Goal: Task Accomplishment & Management: Complete application form

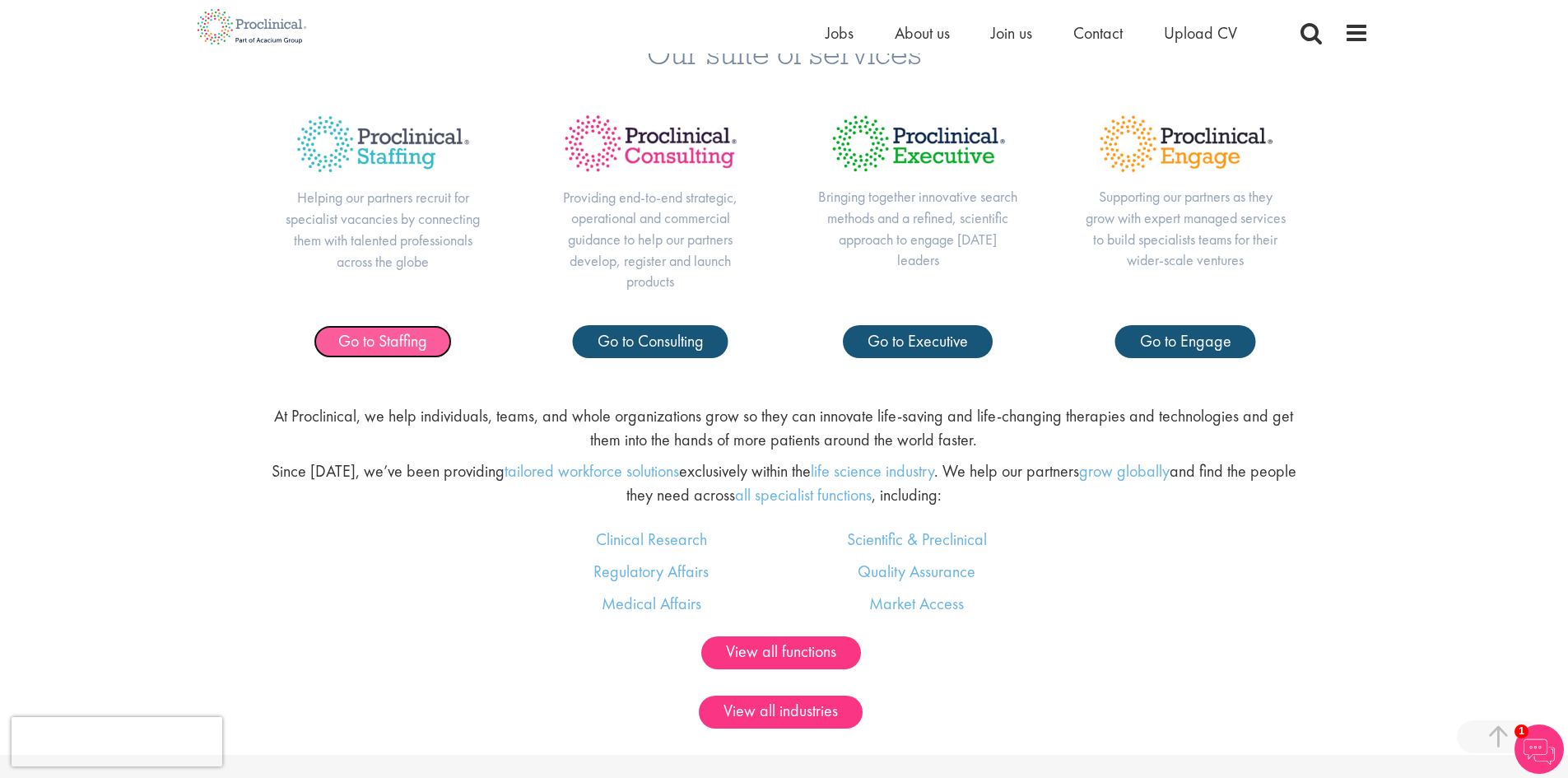
click at [406, 342] on span "Go to Staffing" at bounding box center [383, 341] width 89 height 21
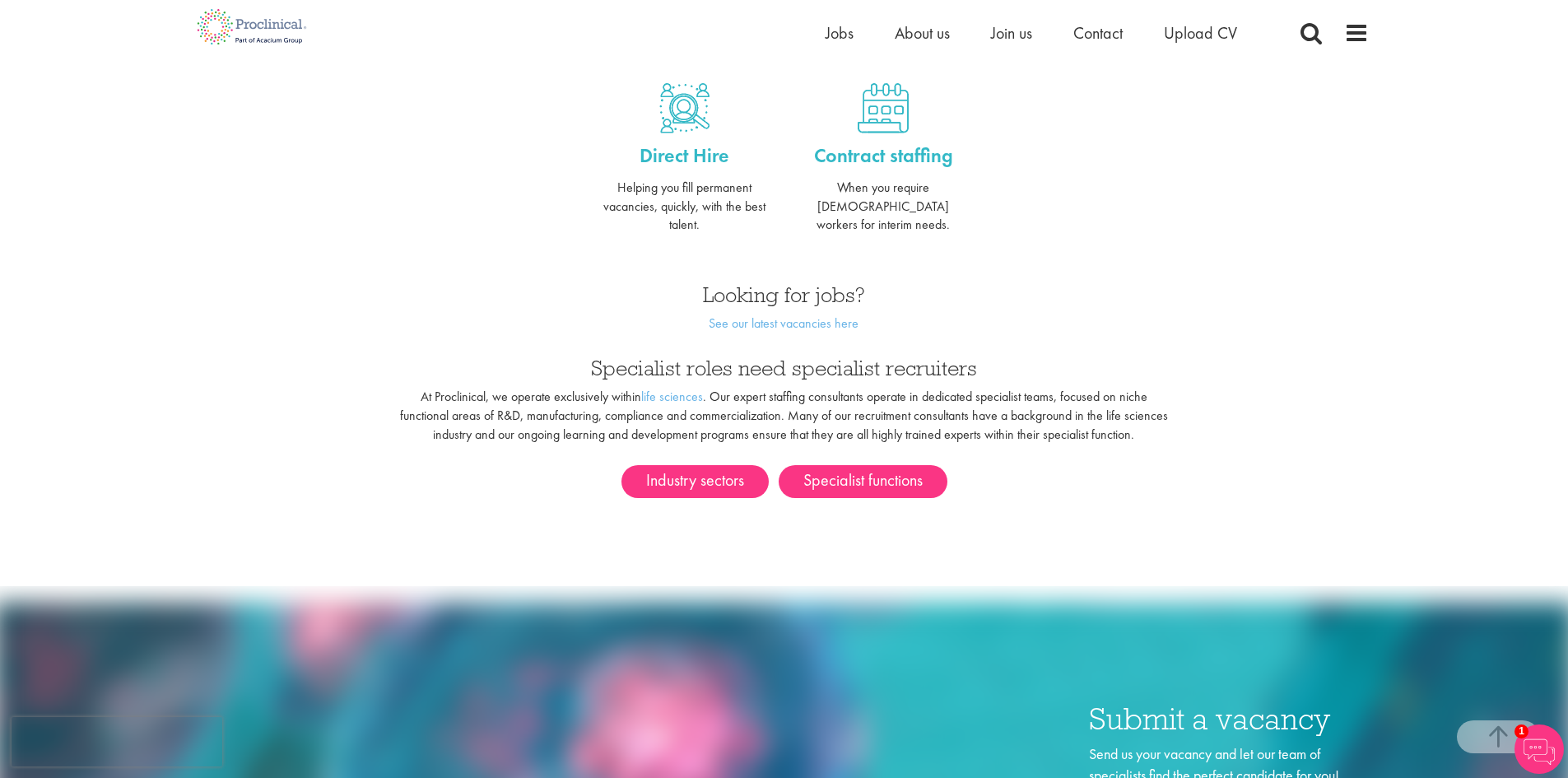
scroll to position [684, 0]
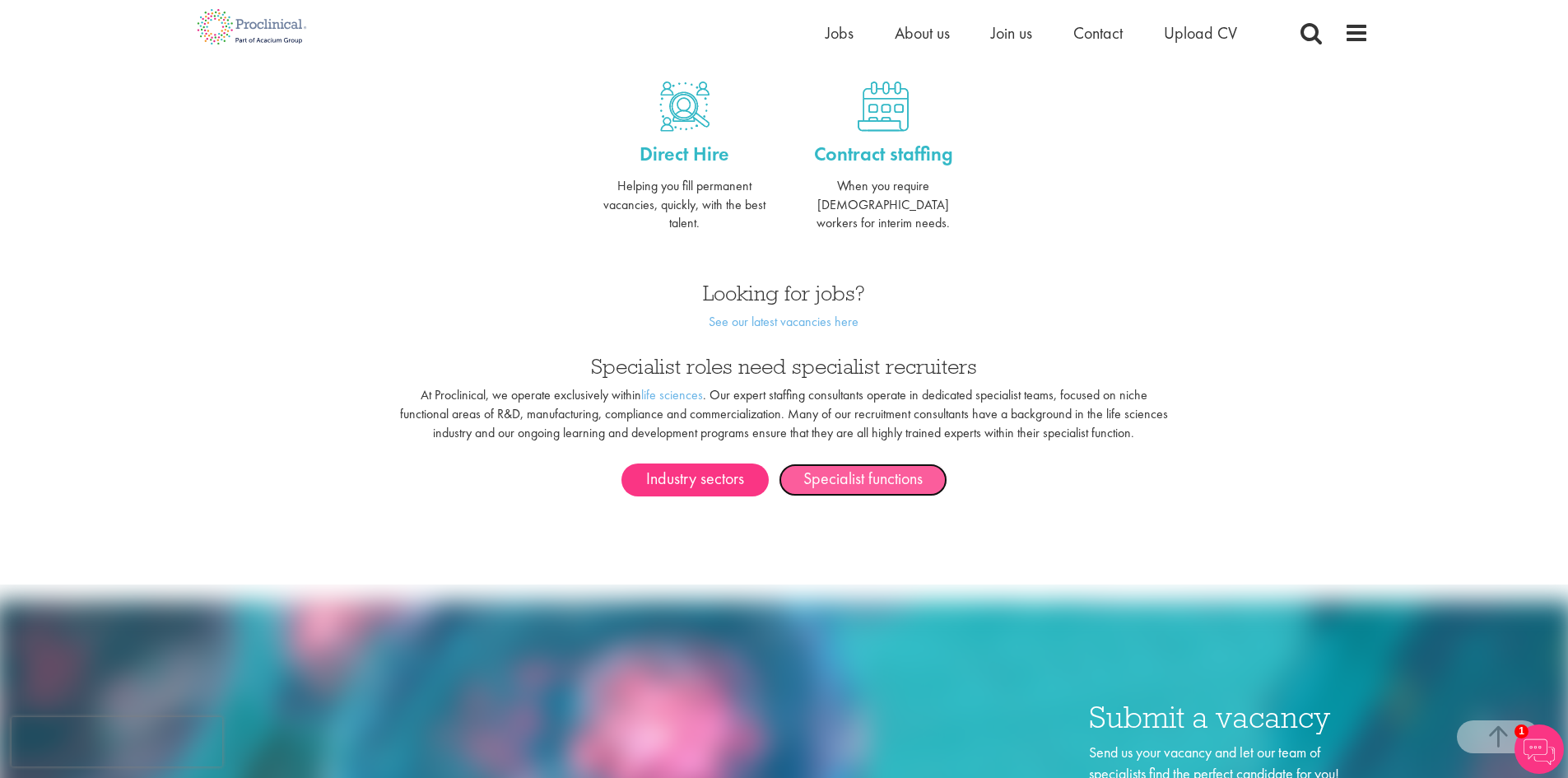
click at [866, 464] on link "Specialist functions" at bounding box center [863, 480] width 169 height 33
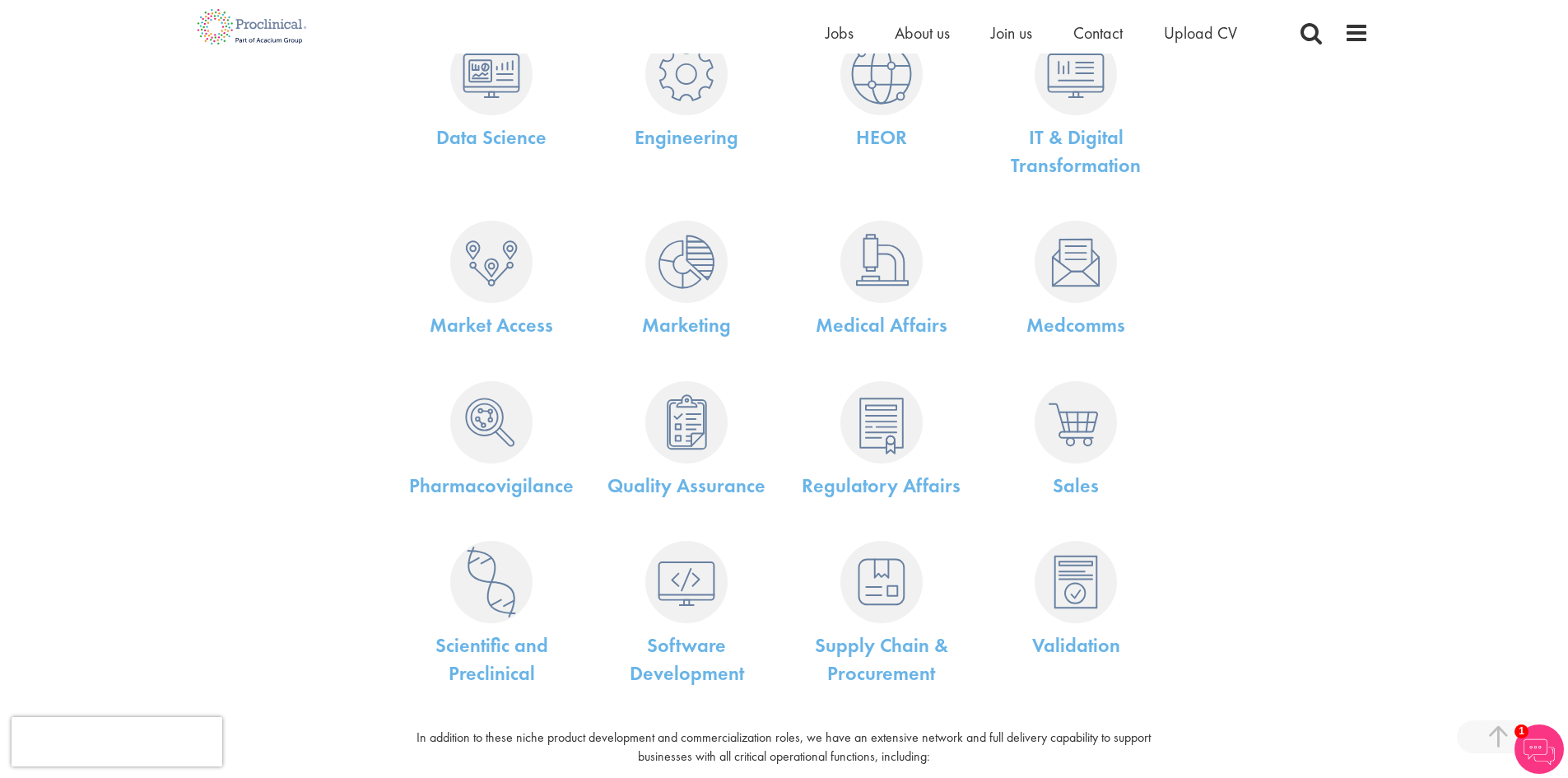
scroll to position [525, 0]
click at [512, 582] on img at bounding box center [491, 580] width 82 height 82
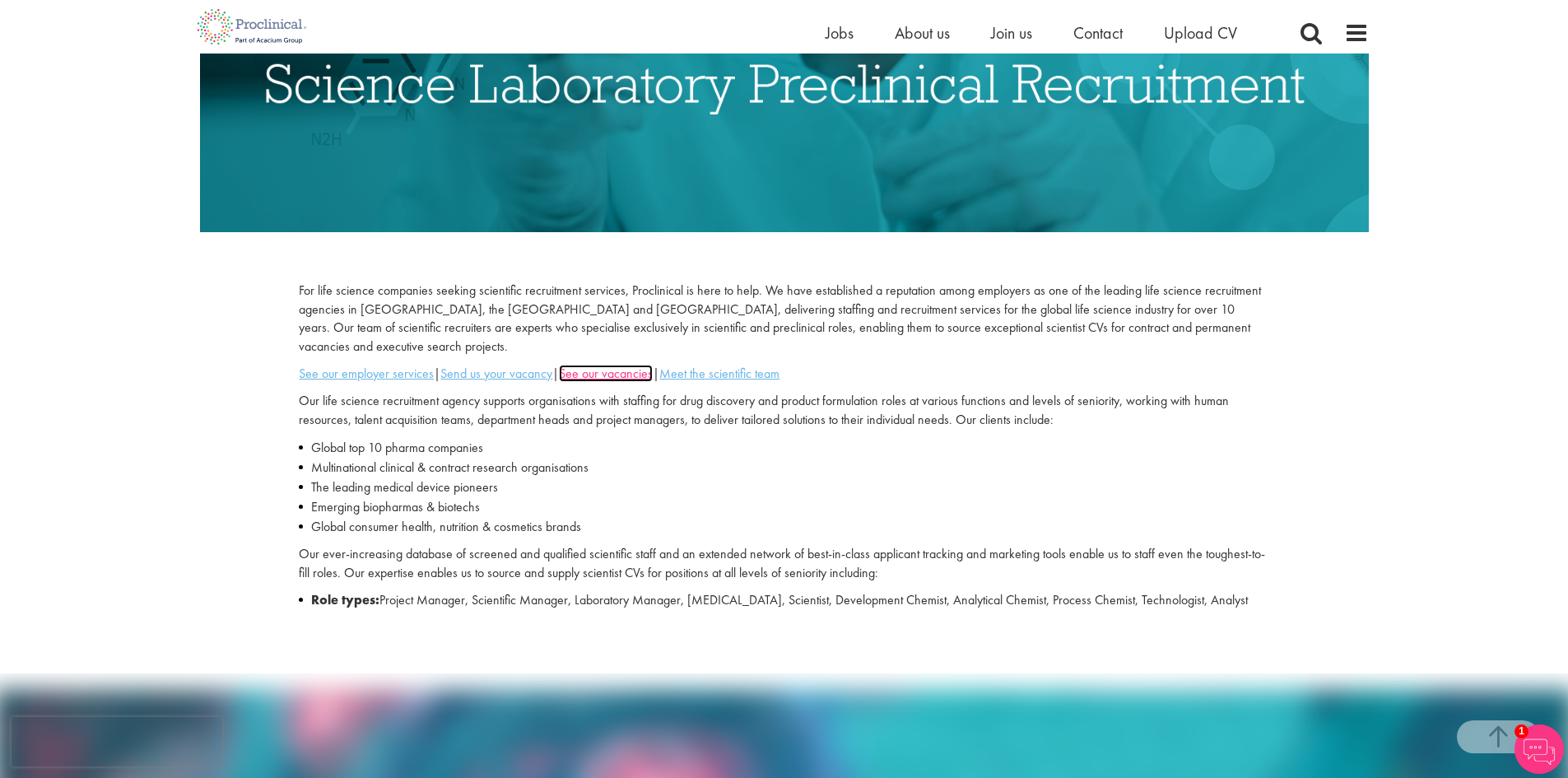
click at [607, 365] on u "See our vacancies" at bounding box center [606, 373] width 94 height 17
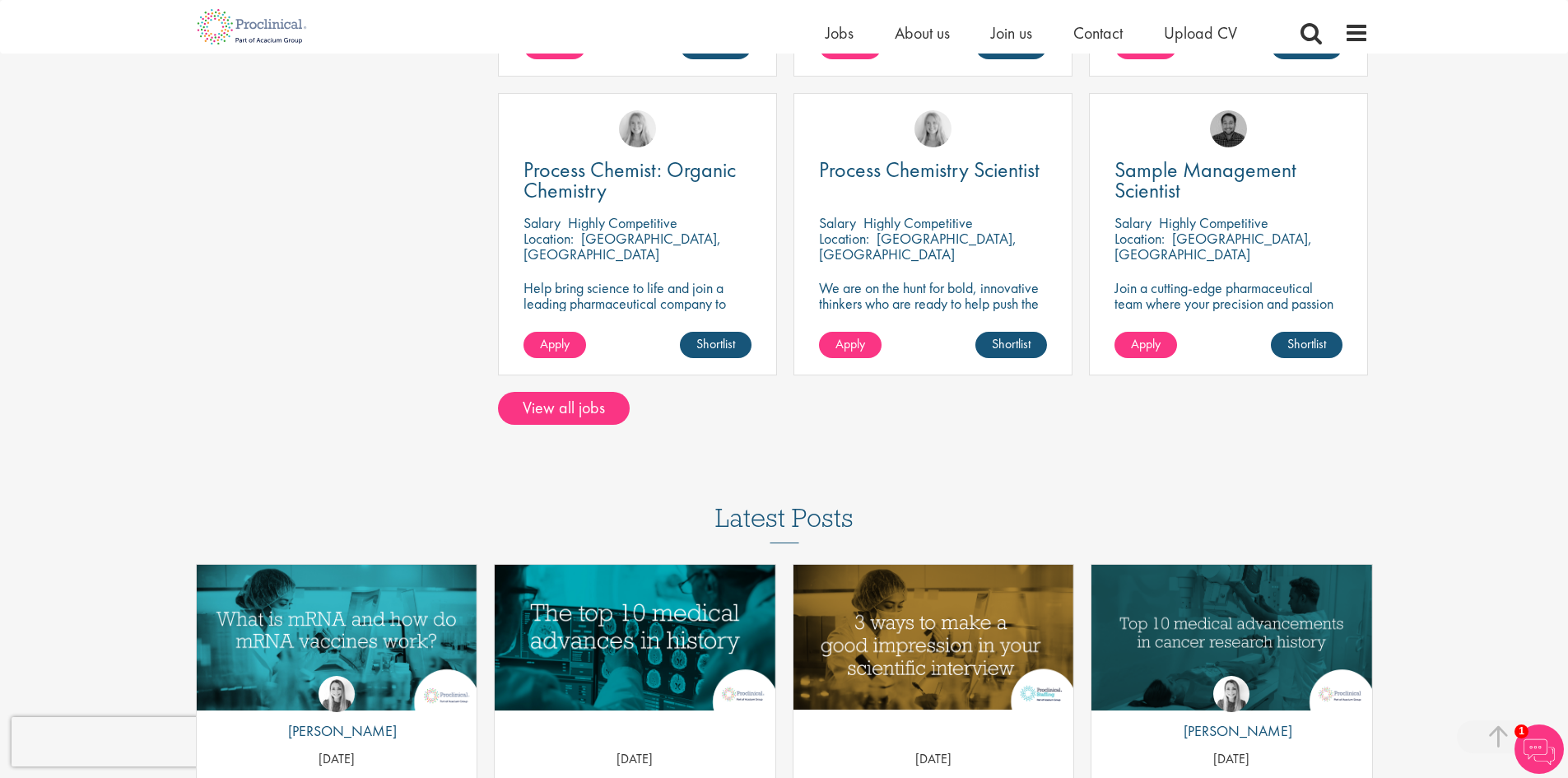
scroll to position [1207, 0]
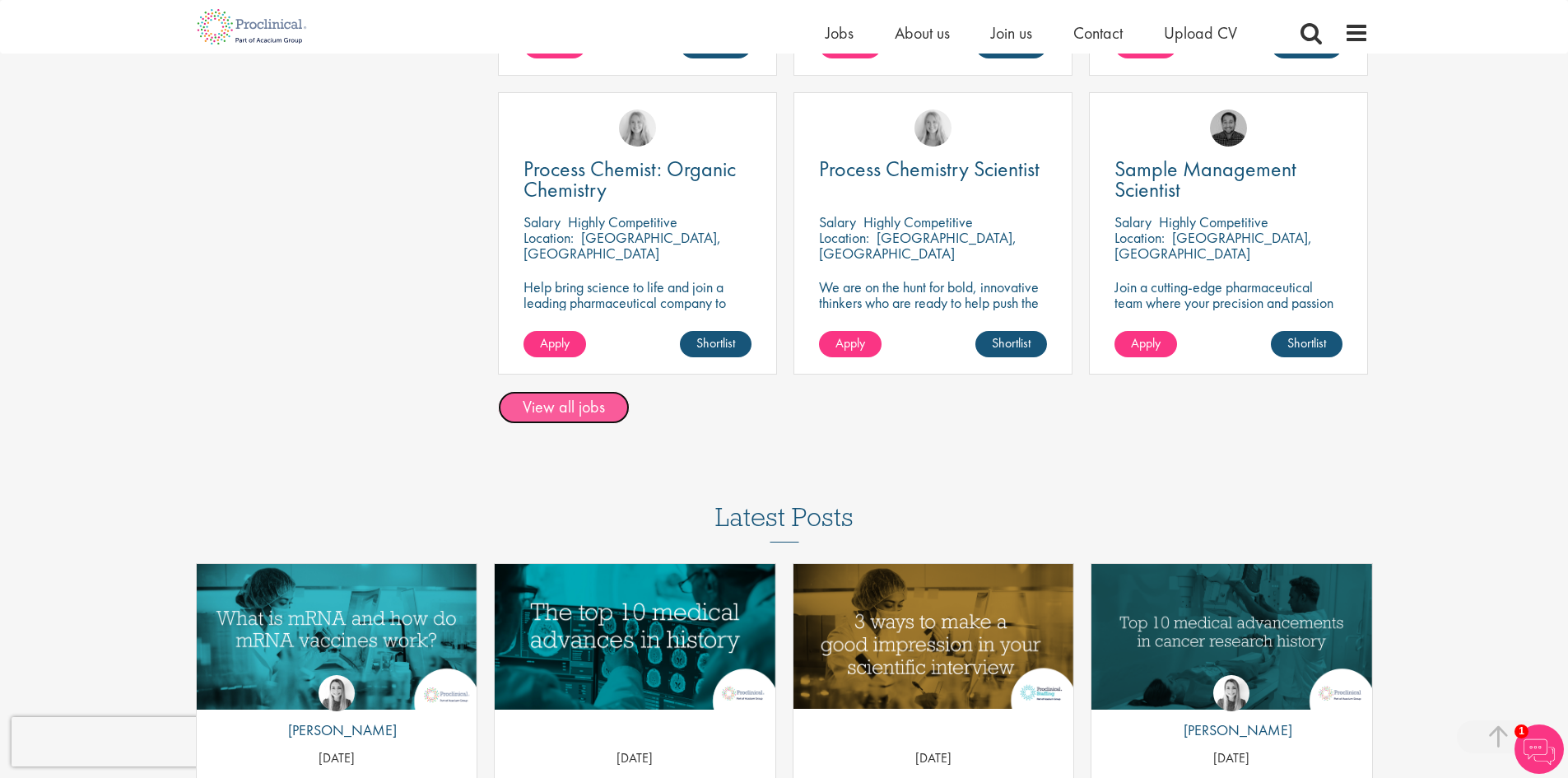
click at [582, 405] on link "View all jobs" at bounding box center [564, 408] width 132 height 33
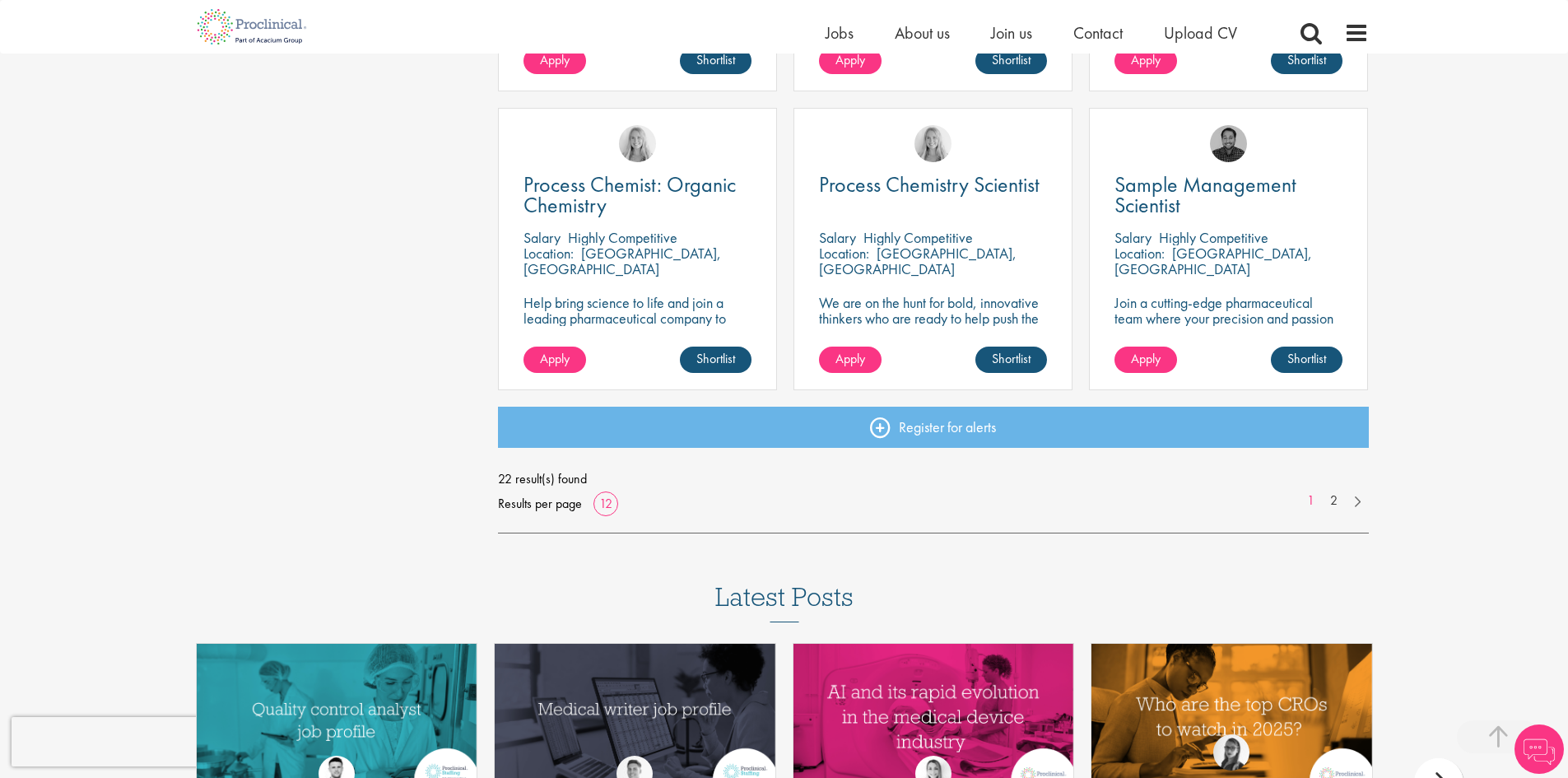
scroll to position [1159, 0]
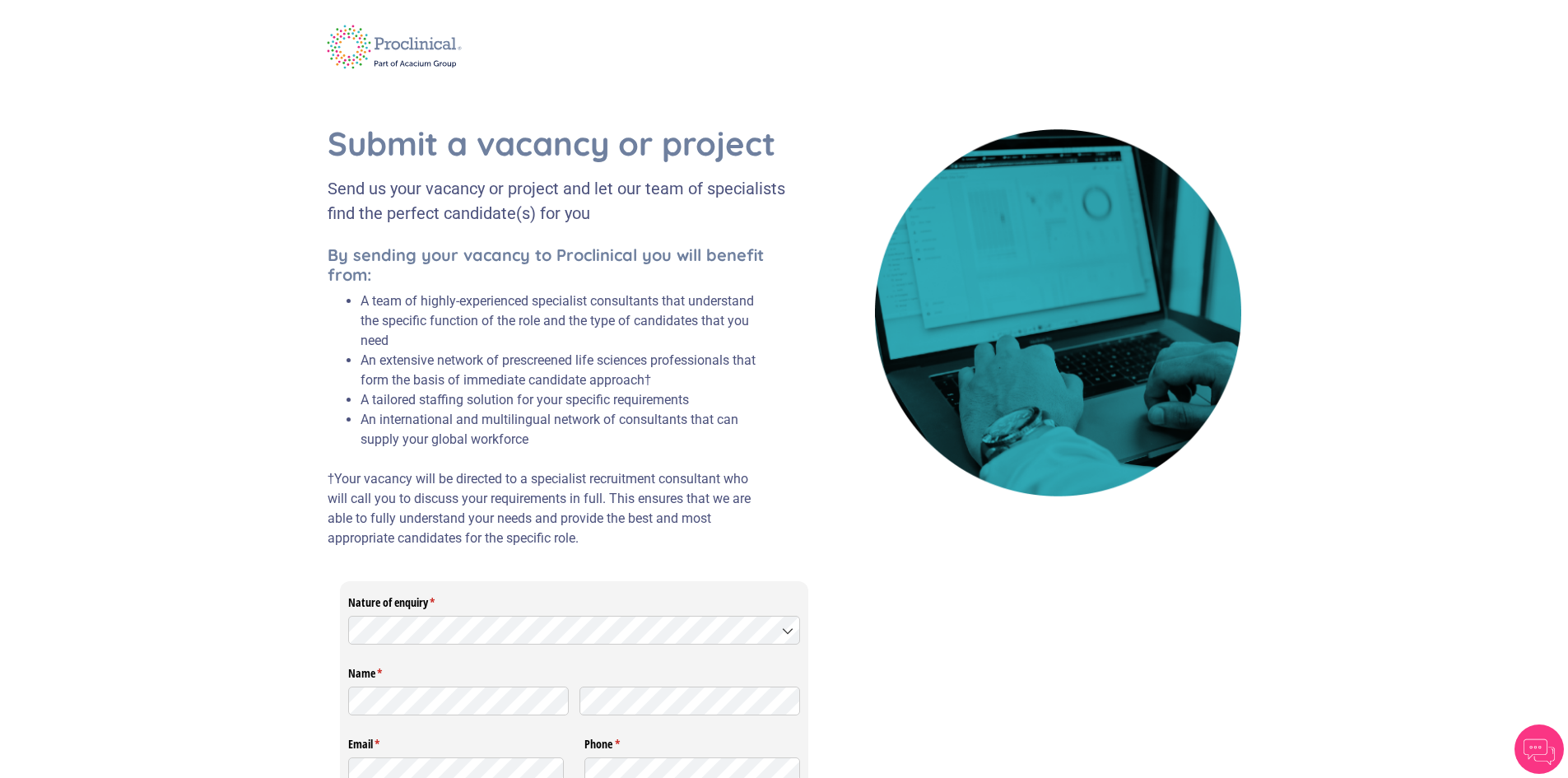
scroll to position [298, 0]
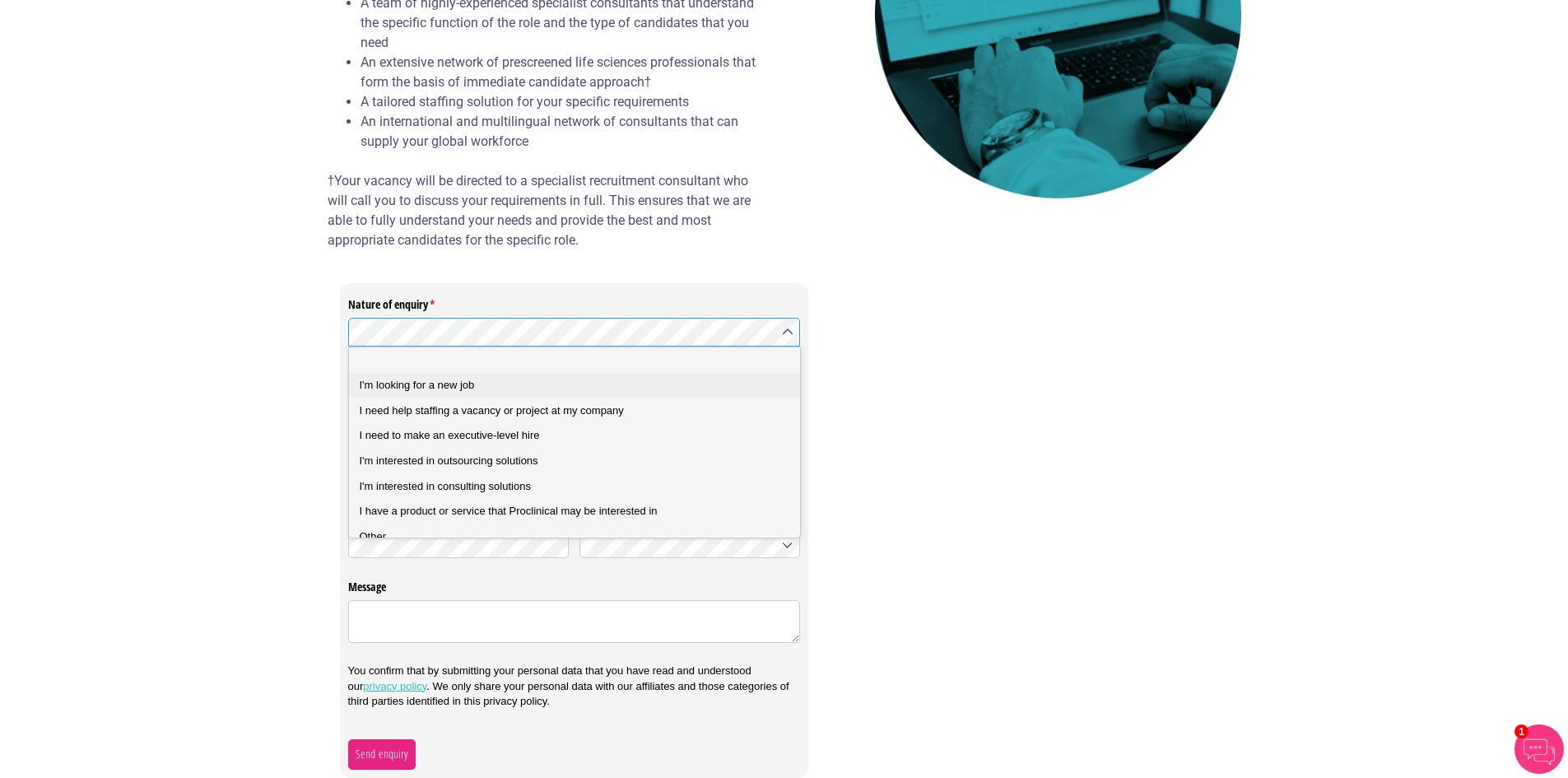
click at [479, 392] on div "I'm looking for a new job" at bounding box center [581, 386] width 443 height 15
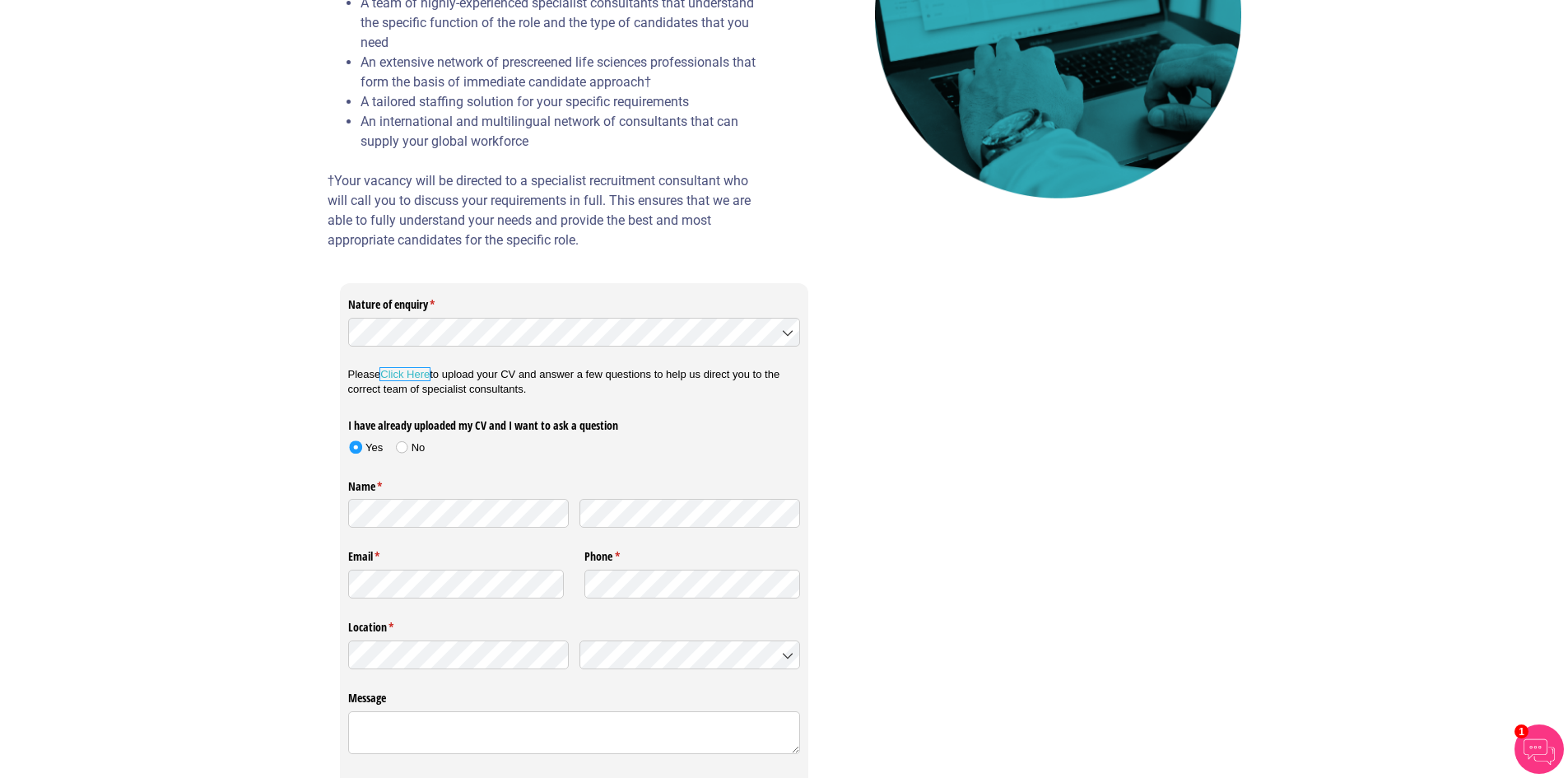
click at [423, 378] on link "Click Here" at bounding box center [405, 374] width 50 height 12
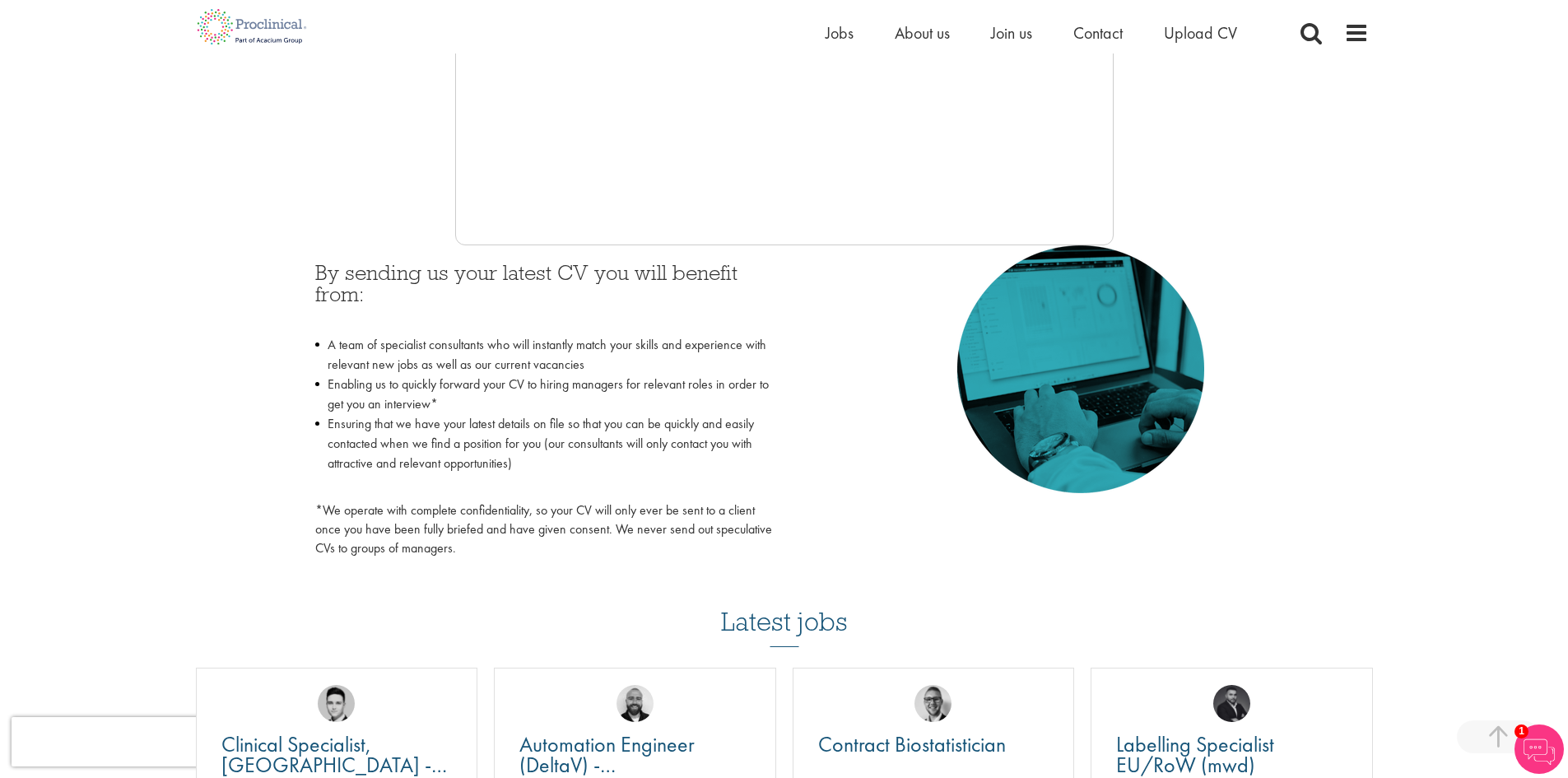
scroll to position [587, 0]
